Goal: Transaction & Acquisition: Download file/media

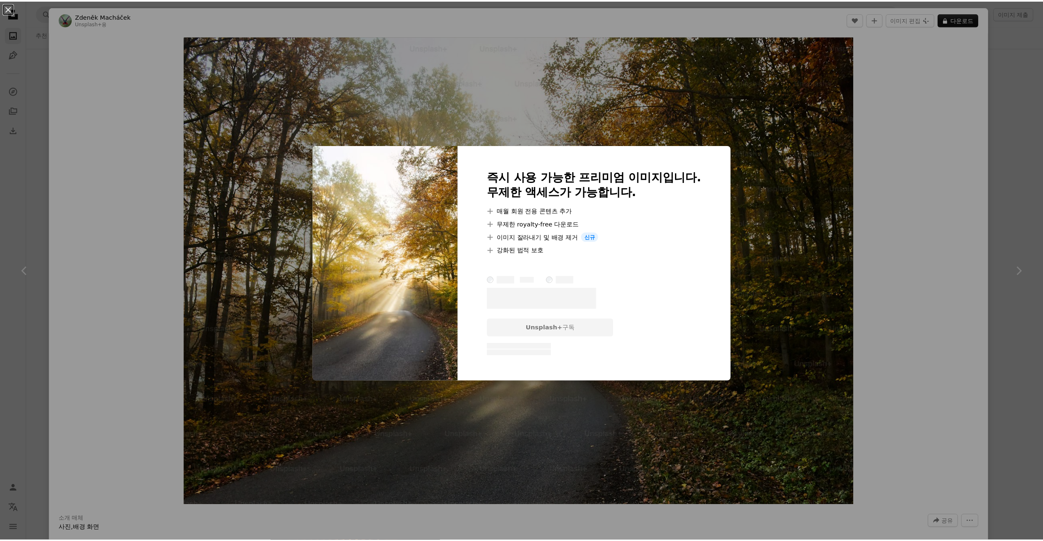
scroll to position [6038, 0]
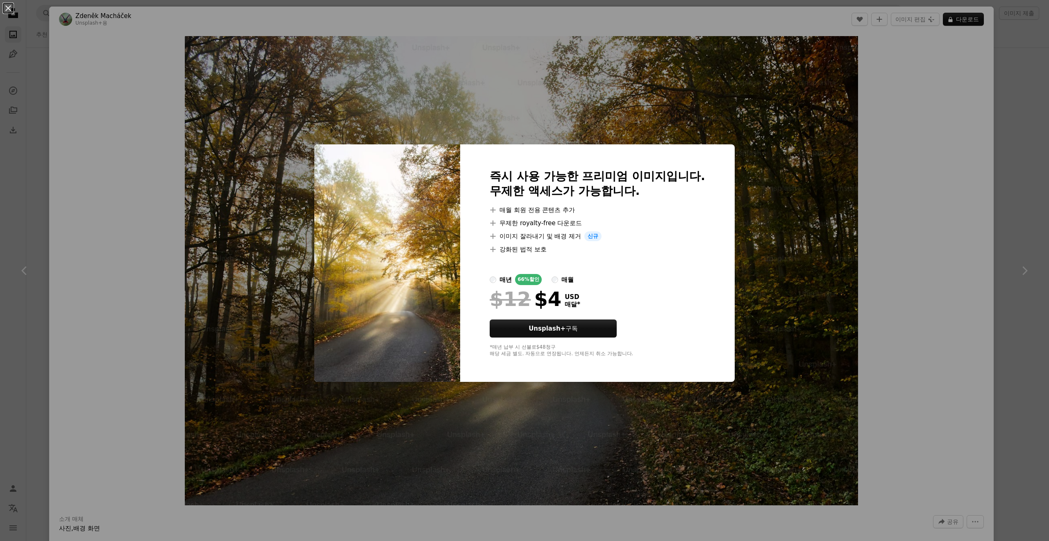
click at [866, 223] on div "An X shape 즉시 사용 가능한 프리미엄 이미지입니다. 무제한 액세스가 가능합니다. A plus sign 매월 회원 전용 콘텐츠 추가 A…" at bounding box center [524, 270] width 1049 height 541
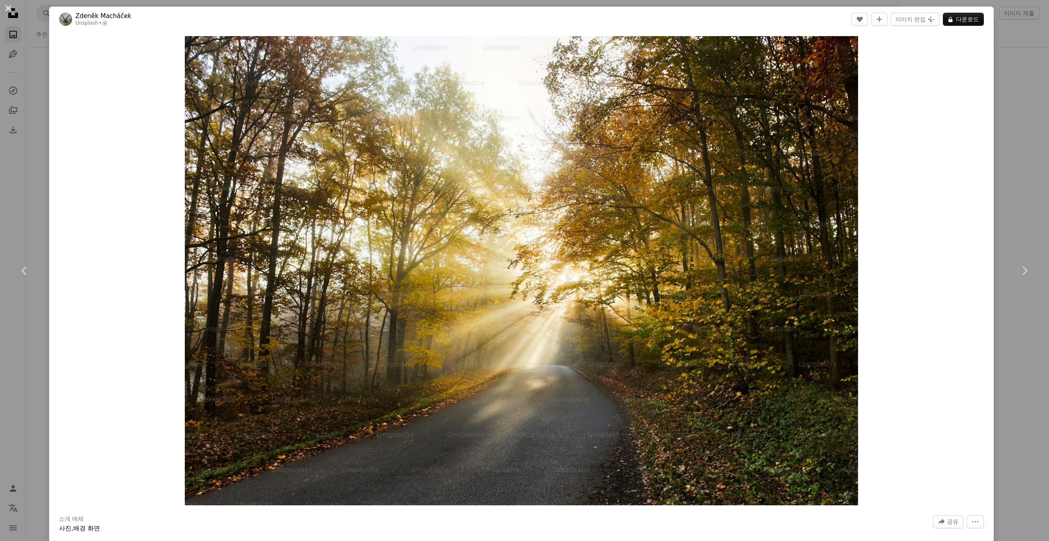
click at [9, 9] on button "An X shape" at bounding box center [8, 8] width 10 height 10
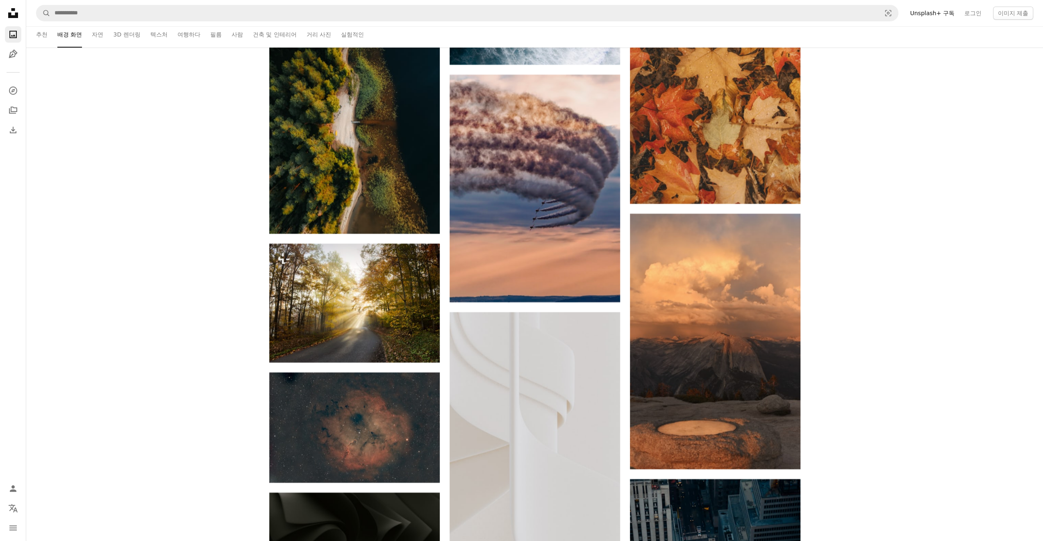
click at [13, 14] on icon "Unsplash logo Unsplash 홈" at bounding box center [13, 13] width 16 height 16
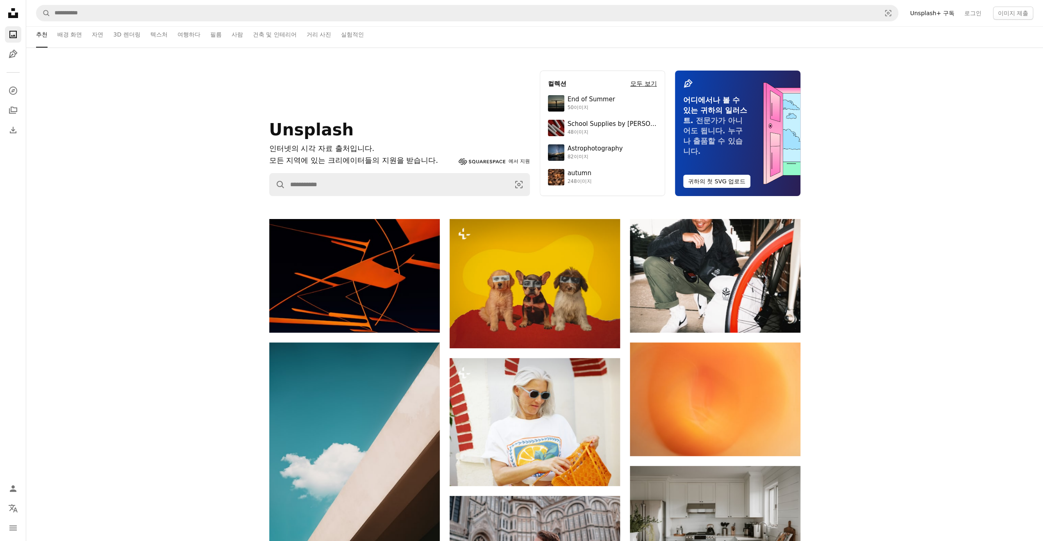
click at [641, 86] on h4 "모두 보기" at bounding box center [643, 84] width 27 height 10
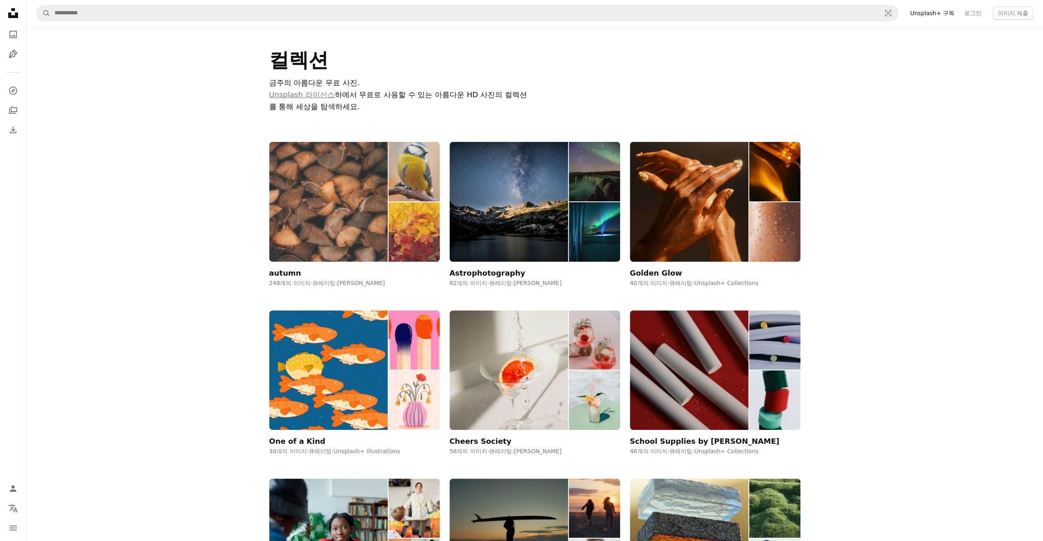
click at [291, 273] on div "autumn" at bounding box center [285, 273] width 32 height 10
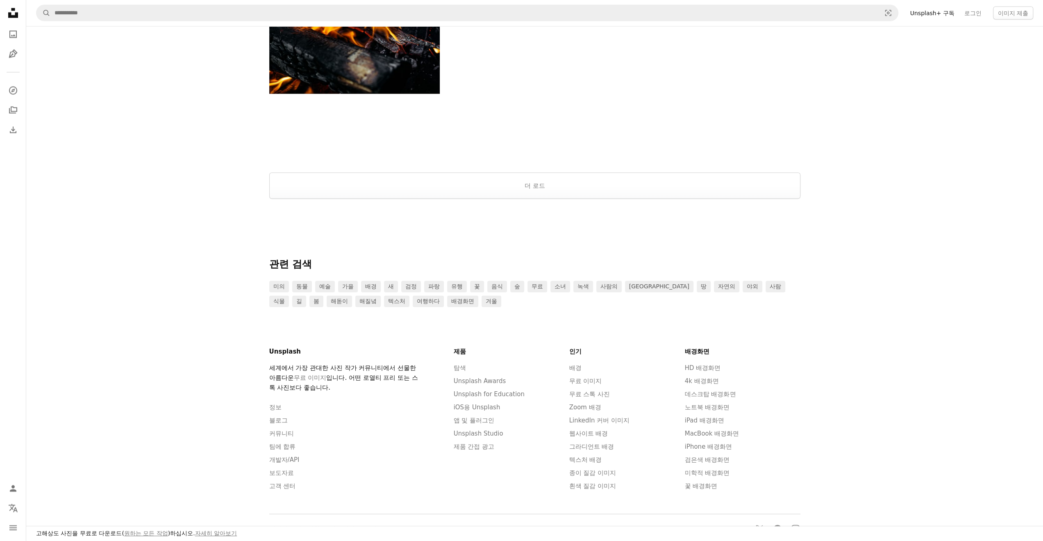
scroll to position [1739, 0]
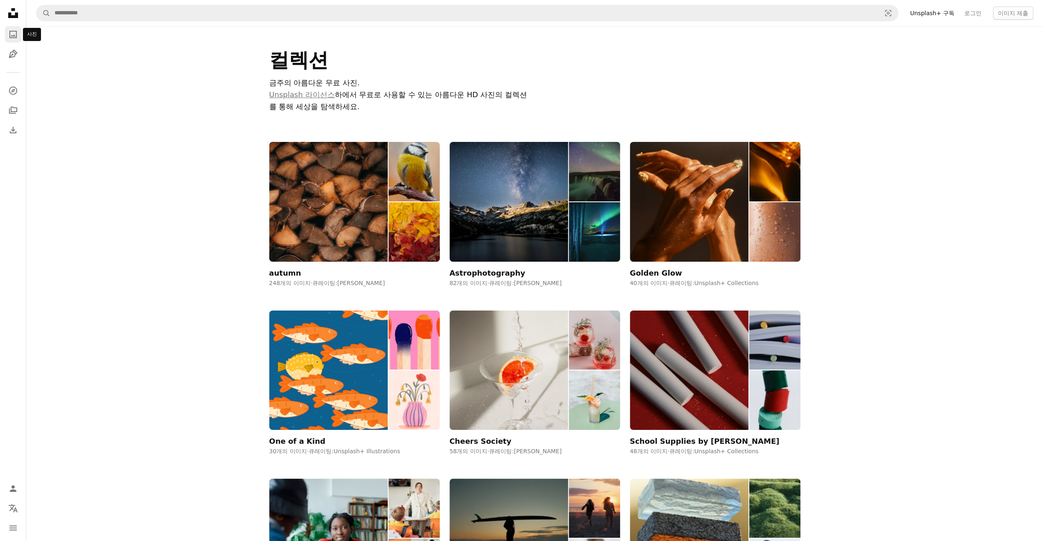
click at [17, 37] on icon "A photo" at bounding box center [13, 35] width 10 height 10
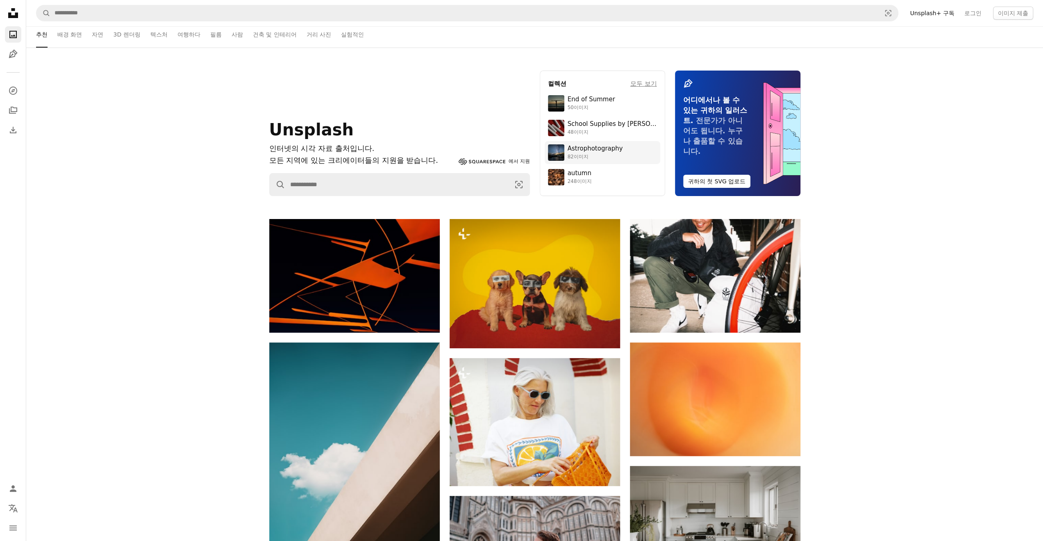
click at [621, 159] on link "Astrophotography 82이미지" at bounding box center [602, 152] width 109 height 16
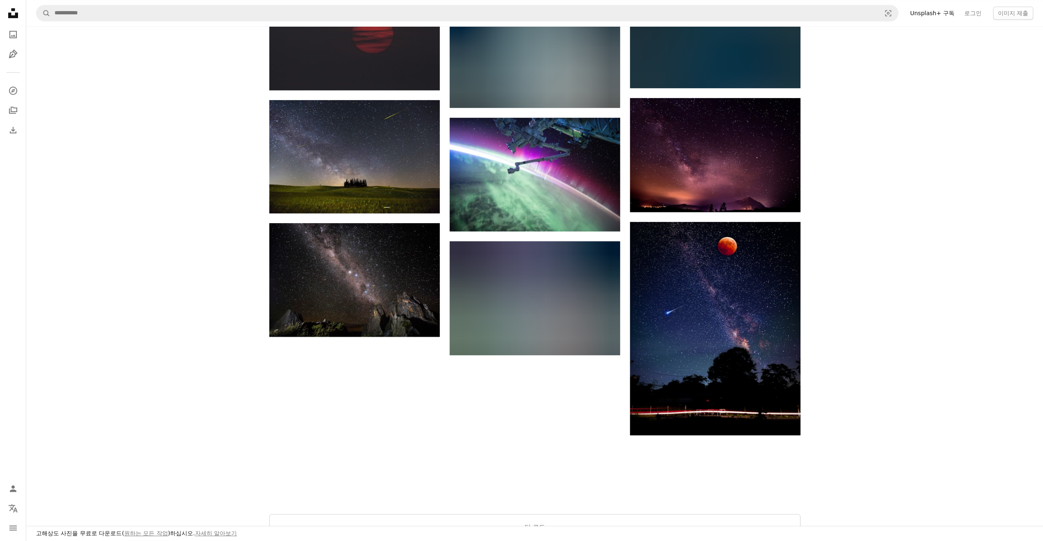
scroll to position [697, 0]
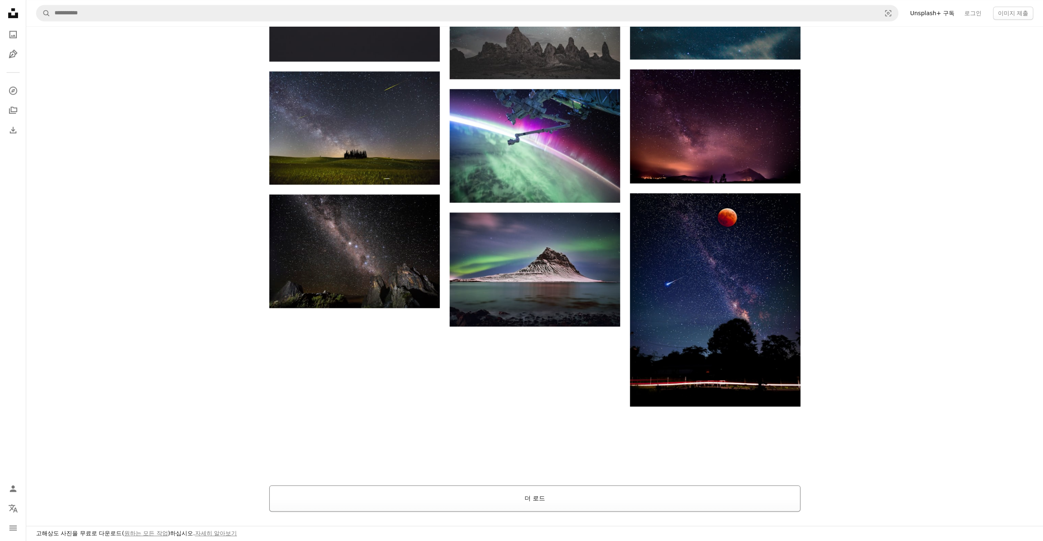
click at [520, 498] on button "더 로드" at bounding box center [534, 498] width 531 height 26
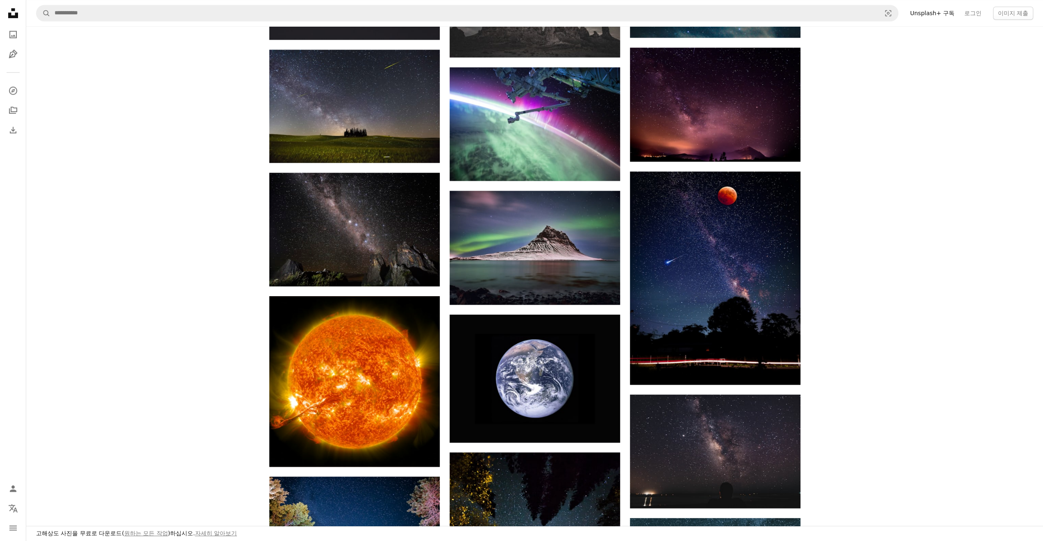
scroll to position [0, 0]
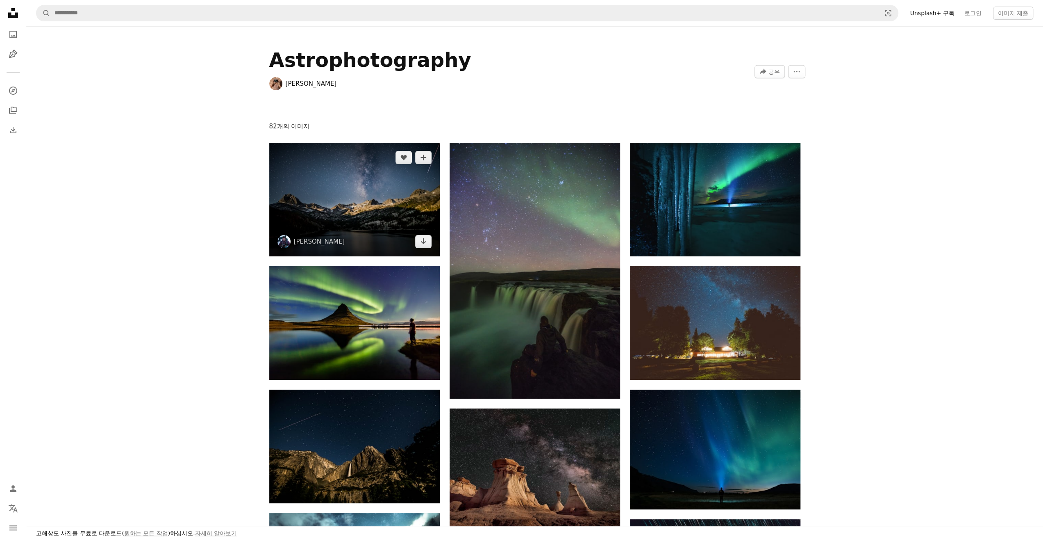
click at [371, 228] on img at bounding box center [354, 200] width 171 height 114
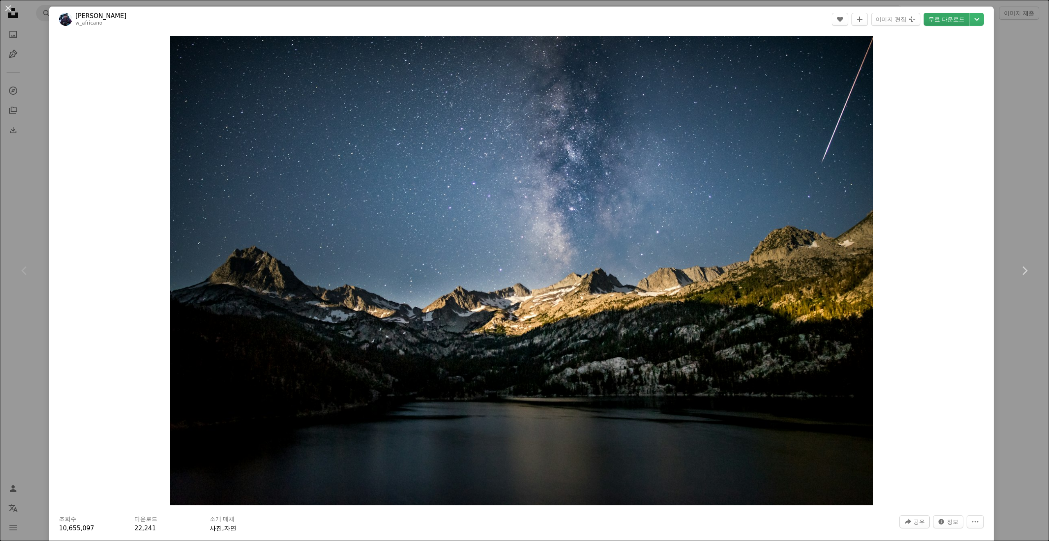
click at [934, 22] on link "무료 다운로드" at bounding box center [947, 19] width 46 height 13
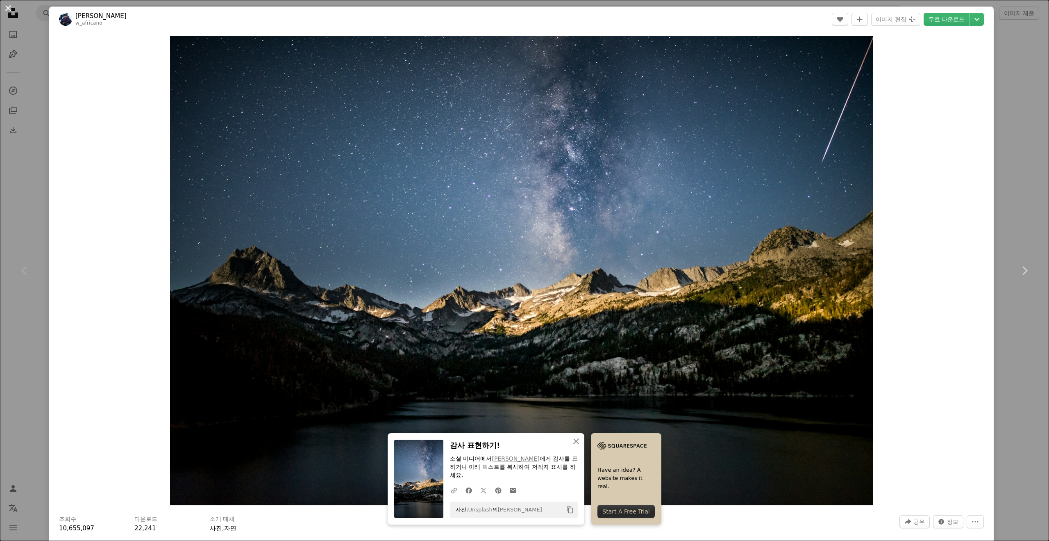
click at [8, 8] on button "An X shape" at bounding box center [8, 8] width 10 height 10
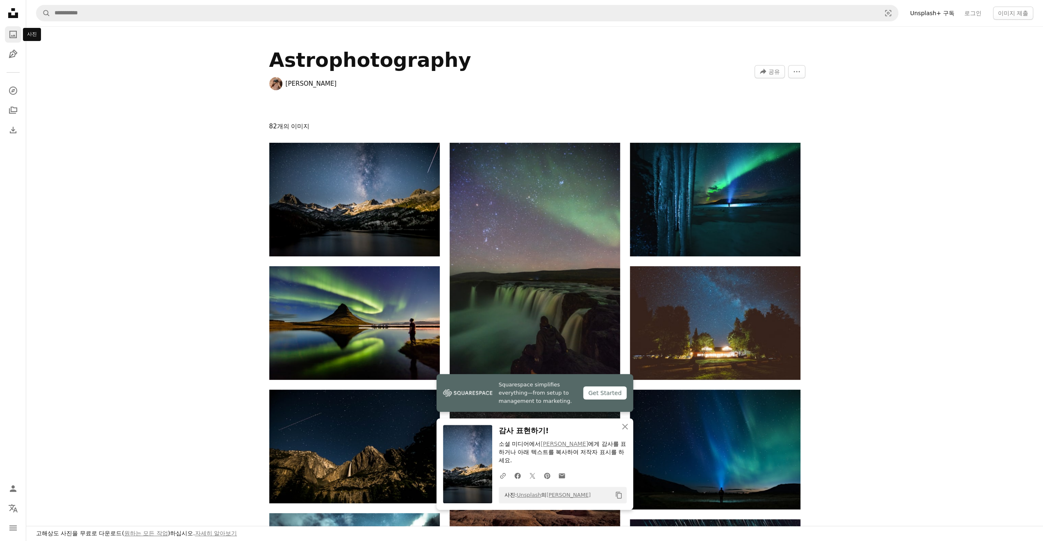
click at [11, 35] on icon "A photo" at bounding box center [13, 35] width 10 height 10
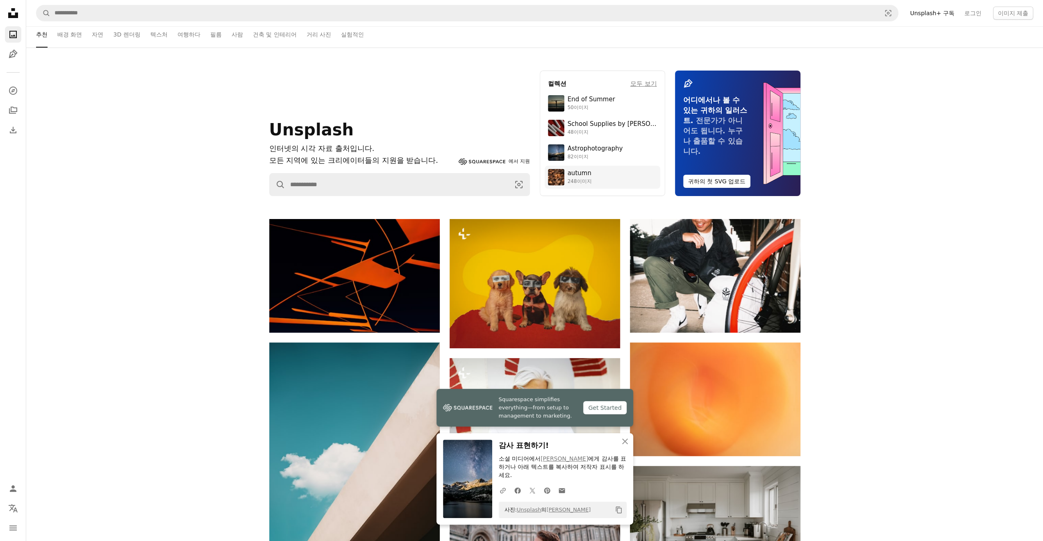
click at [555, 177] on img at bounding box center [556, 177] width 16 height 16
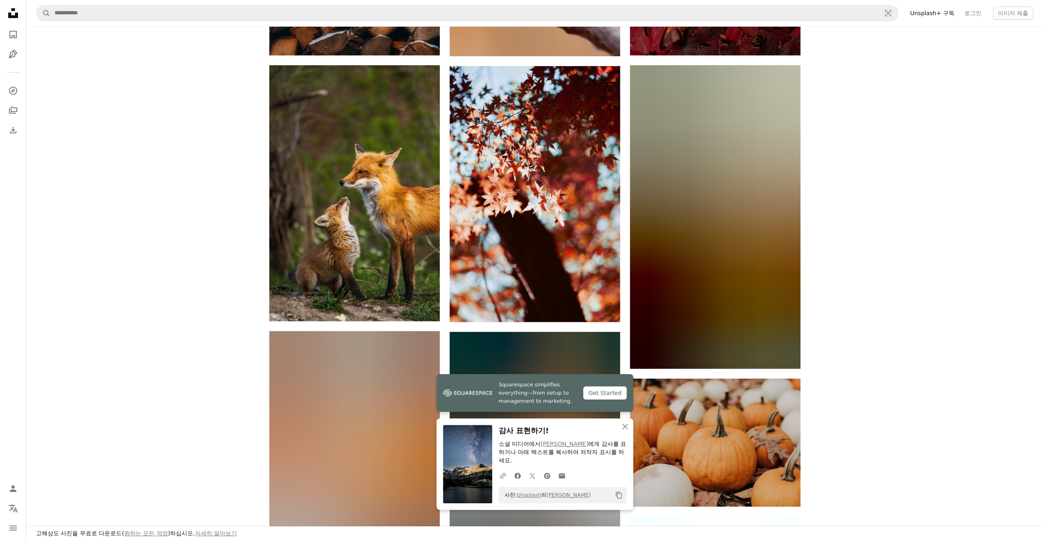
scroll to position [464, 0]
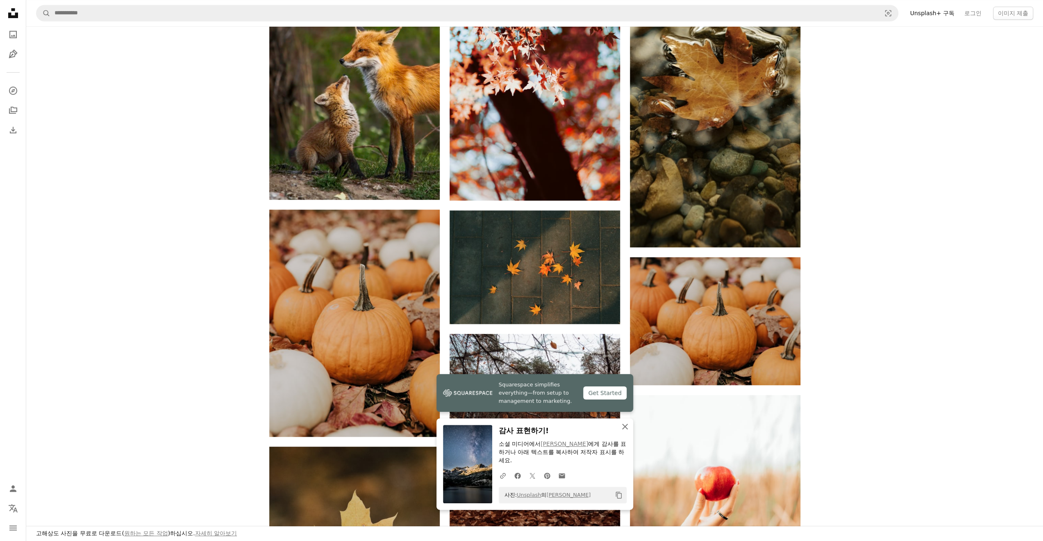
click at [626, 428] on icon "button" at bounding box center [625, 426] width 6 height 6
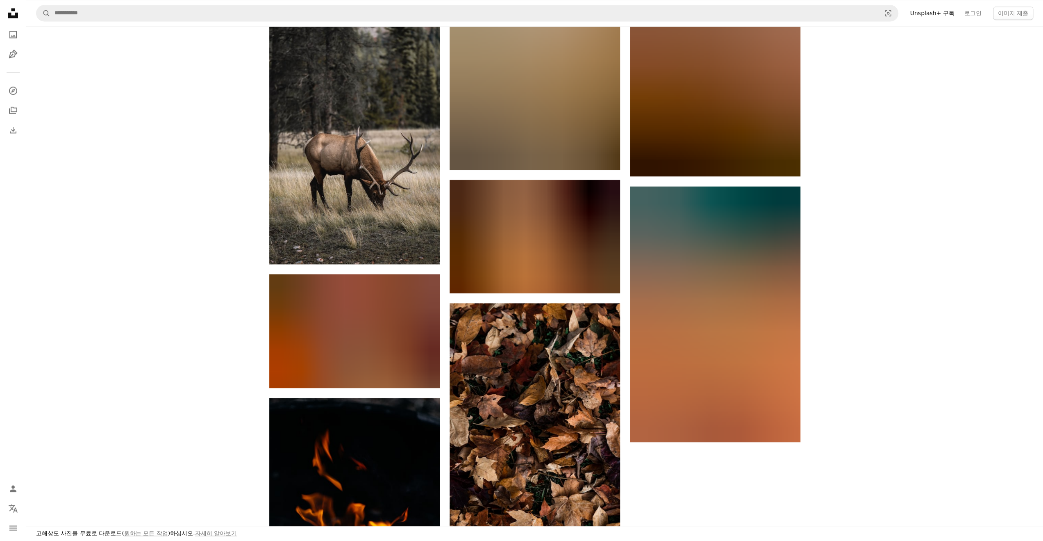
scroll to position [1394, 0]
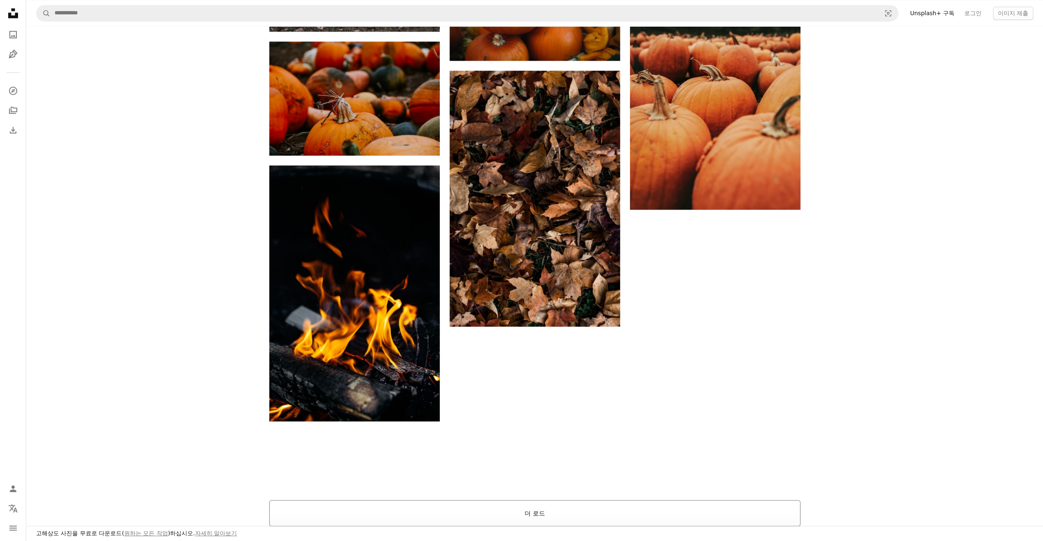
click at [582, 513] on button "더 로드" at bounding box center [534, 513] width 531 height 26
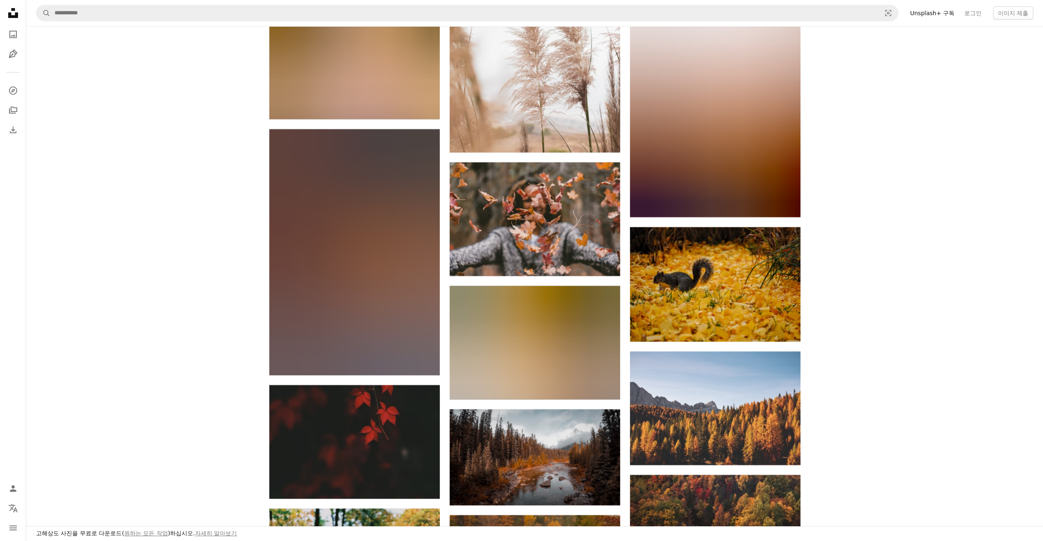
scroll to position [15329, 0]
